Goal: Information Seeking & Learning: Compare options

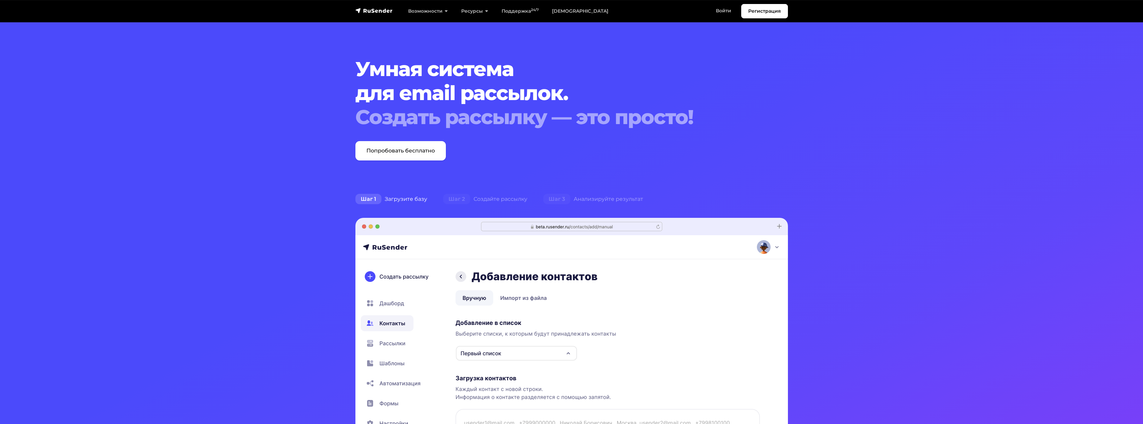
scroll to position [67, 0]
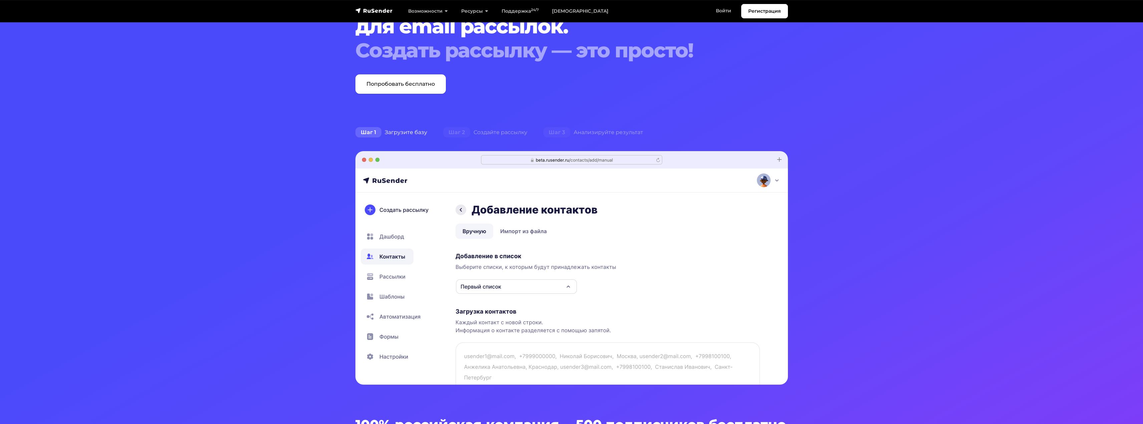
click at [380, 281] on img at bounding box center [571, 268] width 433 height 234
click at [390, 273] on img at bounding box center [571, 268] width 433 height 234
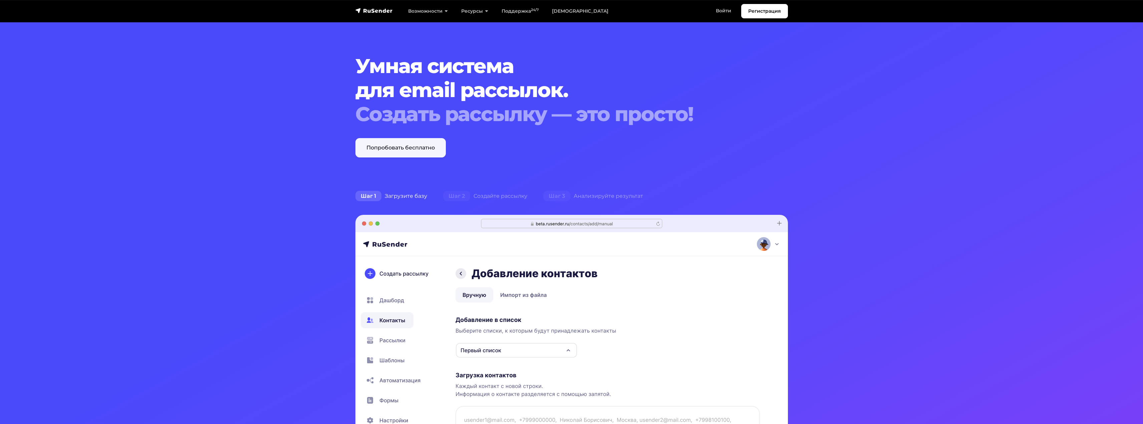
scroll to position [0, 0]
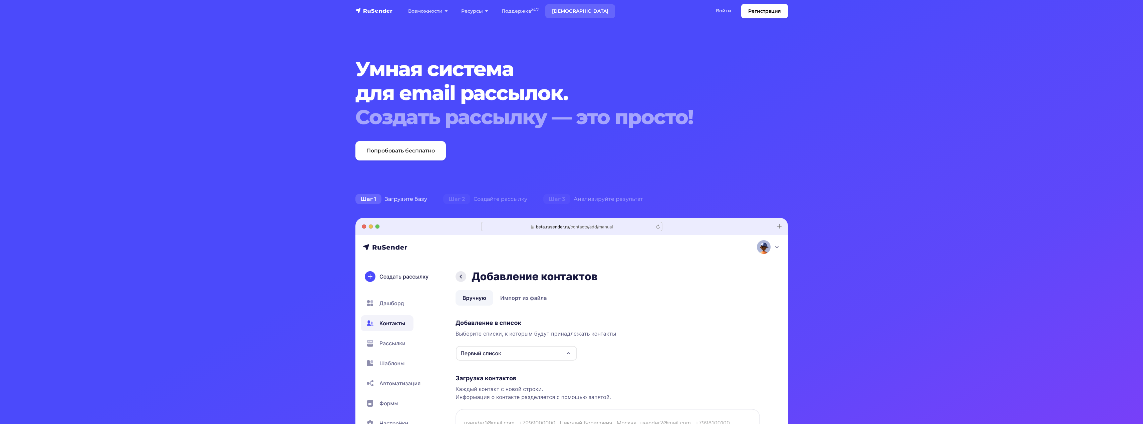
click at [564, 14] on link "[DEMOGRAPHIC_DATA]" at bounding box center [580, 11] width 70 height 14
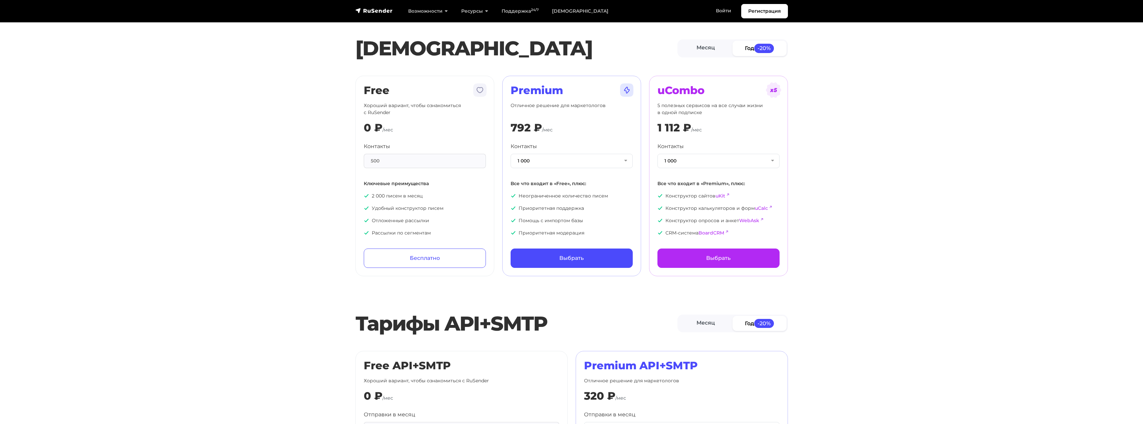
click at [715, 168] on div "Контакты 1 000 1 000 2 000 3 000 4 000 5 000 7 500 10 000 13 000 15 000 20 000 …" at bounding box center [719, 190] width 122 height 94
click at [712, 164] on button "1 000" at bounding box center [719, 161] width 122 height 14
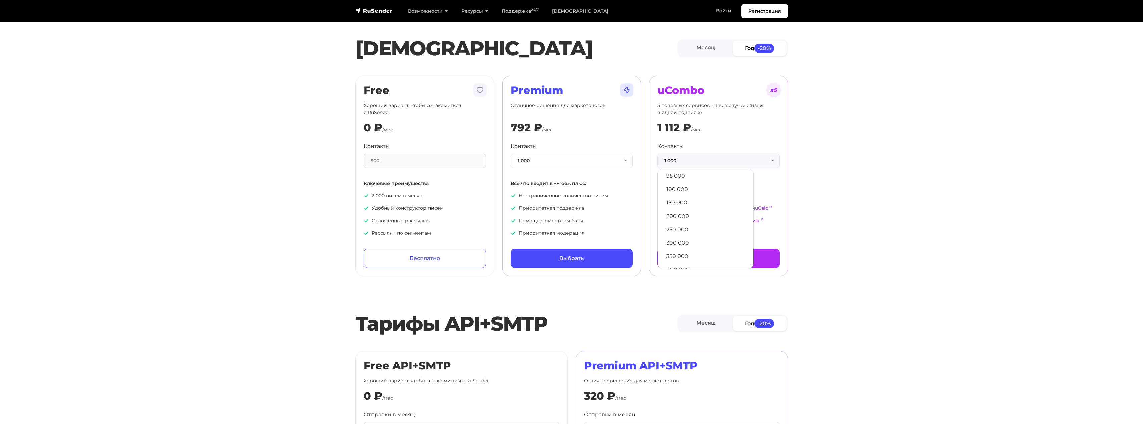
scroll to position [361, 0]
click at [682, 258] on link "500 000" at bounding box center [705, 258] width 89 height 13
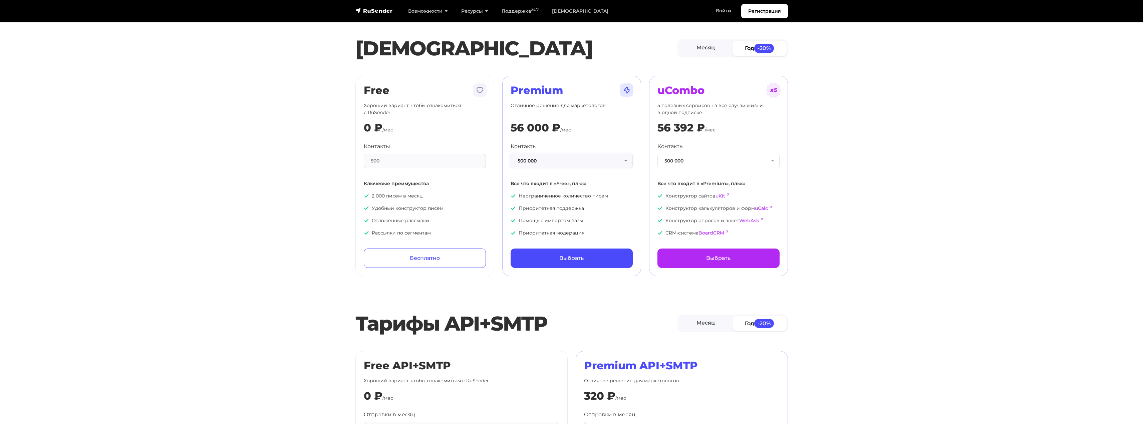
click at [567, 157] on button "500 000" at bounding box center [572, 161] width 122 height 14
click at [807, 108] on section "Тарифы Месяц Год -20% Free Хороший вариант, чтобы ознакомиться с RuSender 0 ₽ /…" at bounding box center [571, 142] width 1143 height 268
click at [426, 168] on div "500" at bounding box center [425, 161] width 122 height 14
click at [423, 162] on div "500" at bounding box center [425, 161] width 122 height 14
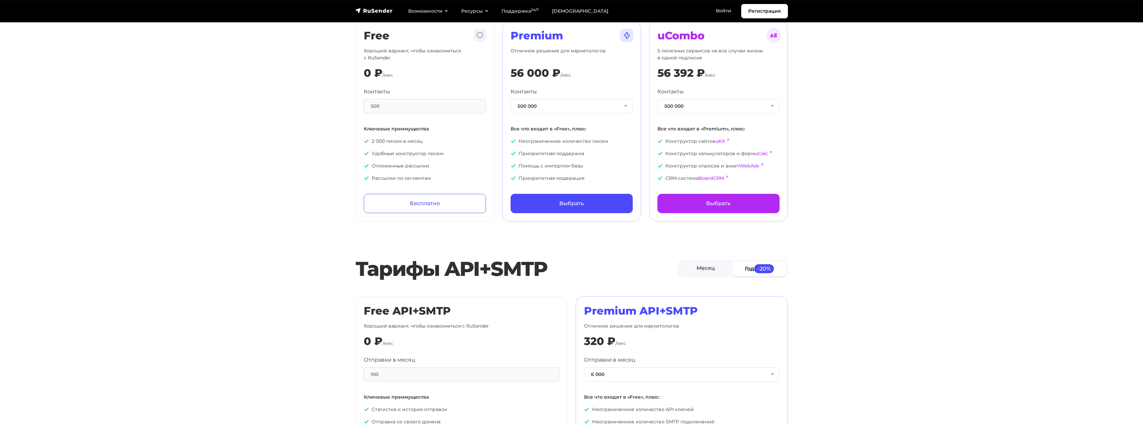
scroll to position [67, 0]
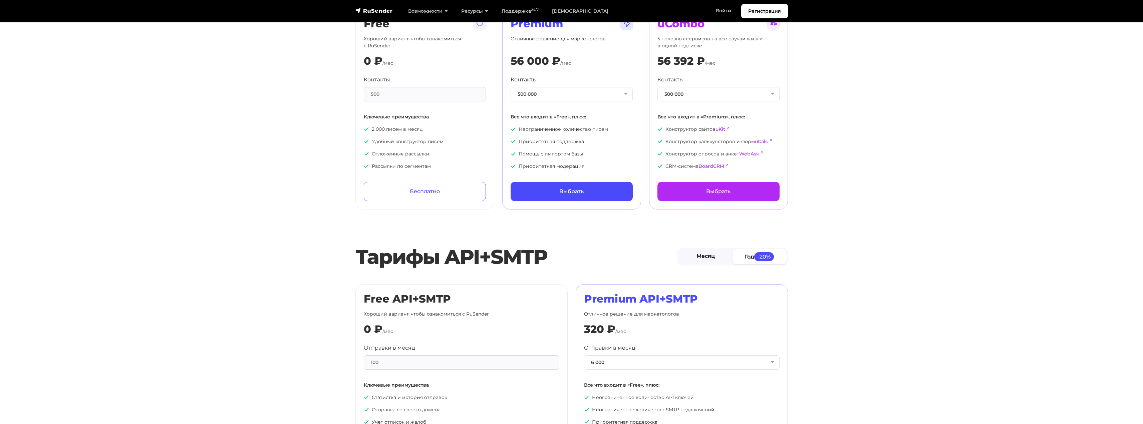
click at [717, 261] on link "Месяц" at bounding box center [706, 256] width 54 height 15
click at [741, 261] on link "Год -20%" at bounding box center [760, 256] width 54 height 15
click at [697, 261] on link "Месяц" at bounding box center [706, 256] width 54 height 15
click at [739, 263] on link "Год -20%" at bounding box center [760, 256] width 54 height 15
